Goal: Entertainment & Leisure: Browse casually

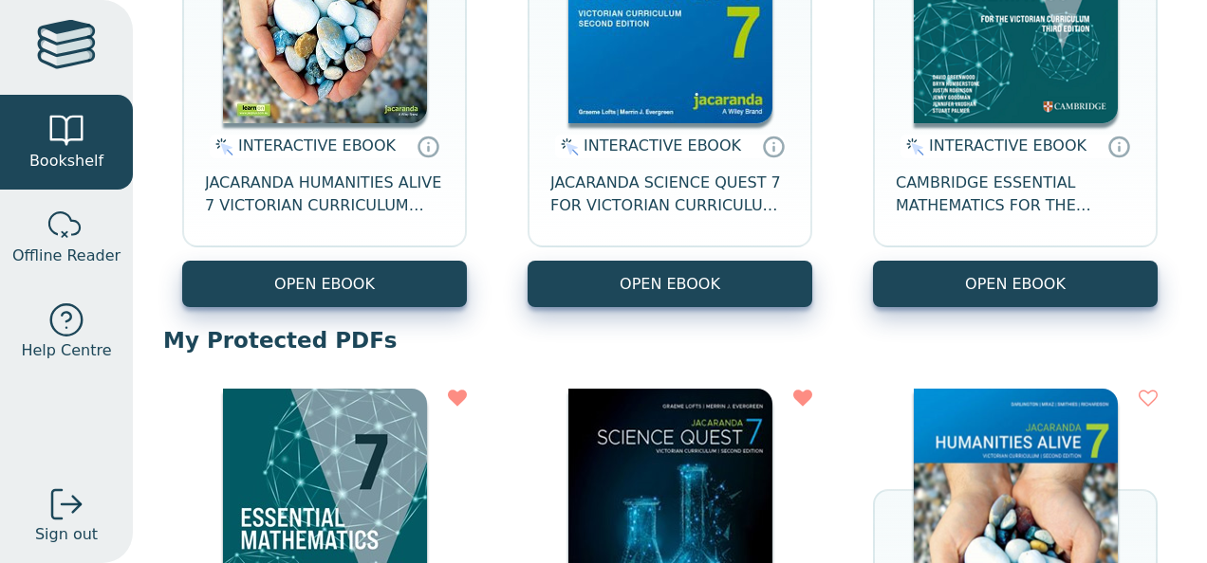
scroll to position [593, 0]
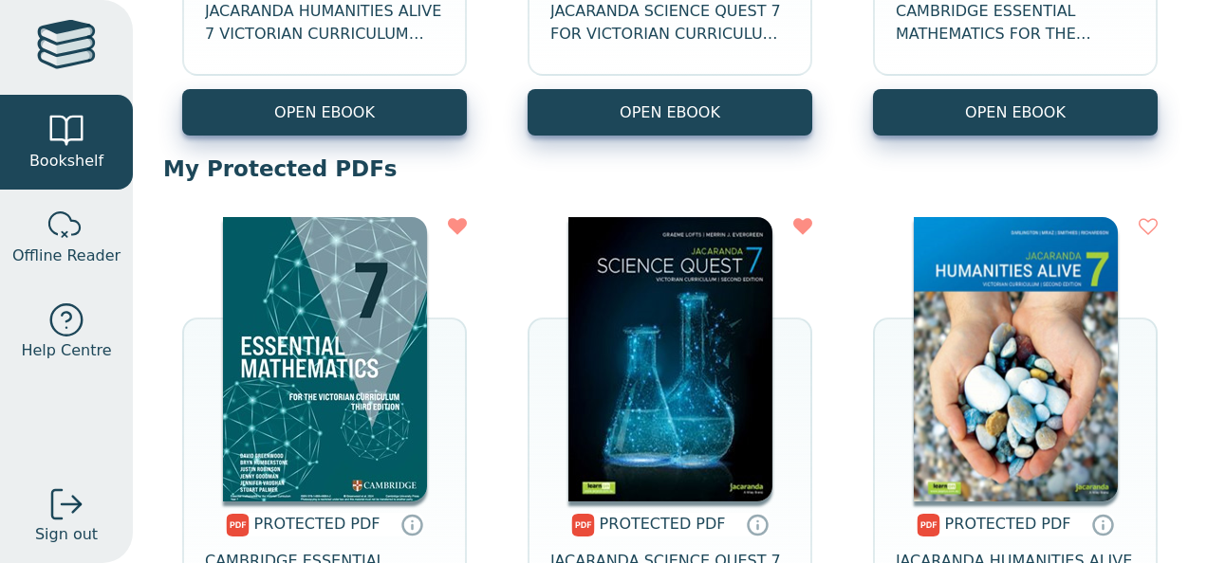
click at [267, 388] on img at bounding box center [325, 359] width 204 height 285
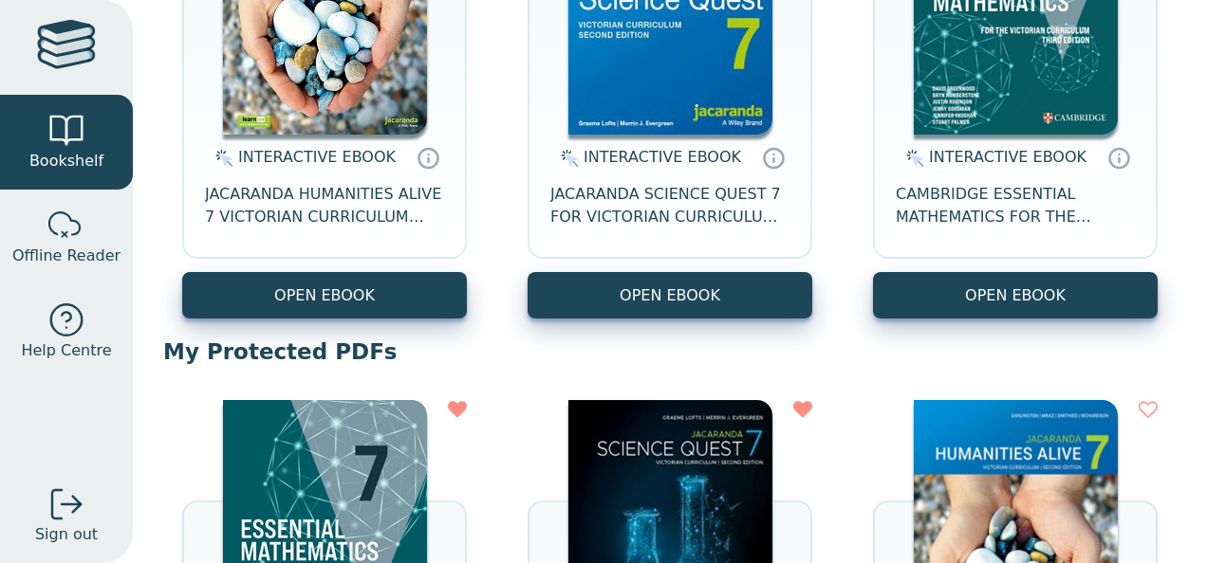
scroll to position [541, 0]
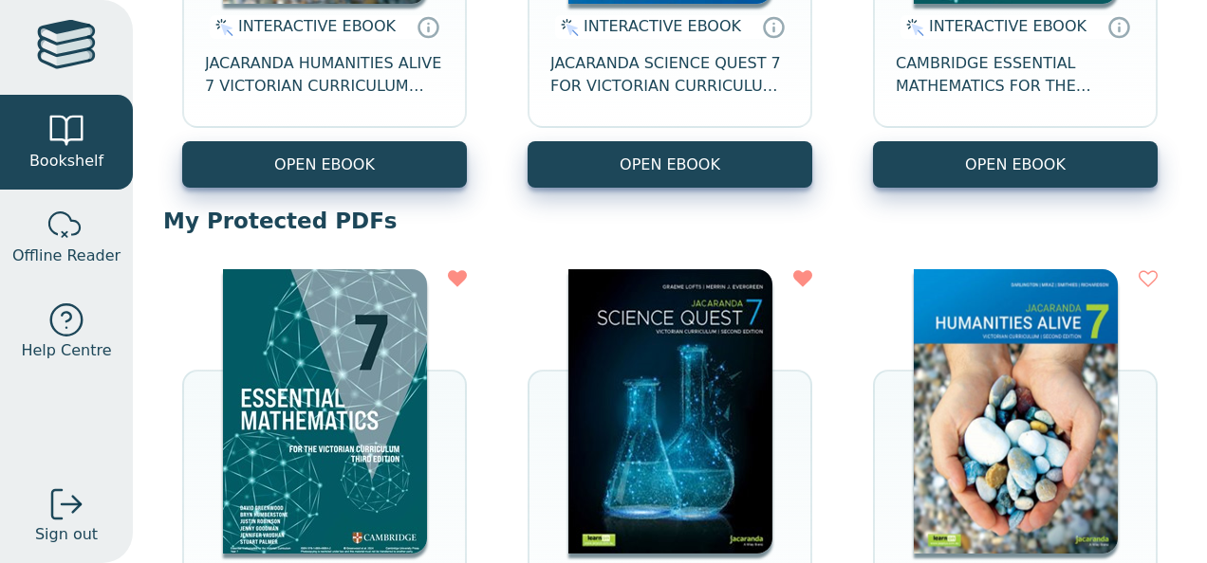
click at [306, 424] on img at bounding box center [325, 411] width 204 height 285
